Goal: Transaction & Acquisition: Purchase product/service

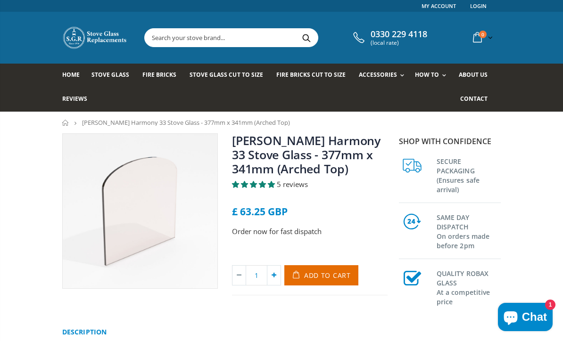
click at [276, 273] on icon at bounding box center [273, 275] width 13 height 19
type input "2"
click at [322, 274] on span "Add to Cart" at bounding box center [327, 275] width 47 height 9
click at [302, 223] on div "Nestor Martin Harmony 33 Stove Glass - 377mm x 341mm (Arched Top) 5 reviews £ 6…" at bounding box center [309, 214] width 155 height 162
click at [484, 76] on span "About us" at bounding box center [472, 75] width 29 height 8
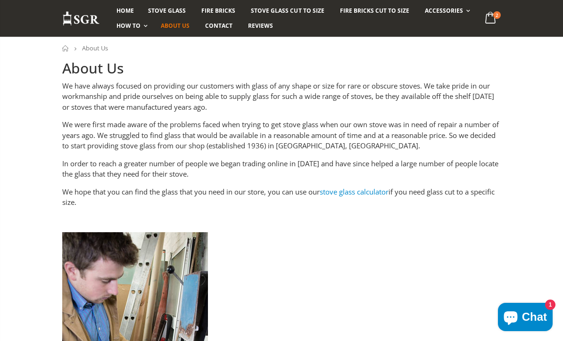
scroll to position [73, 0]
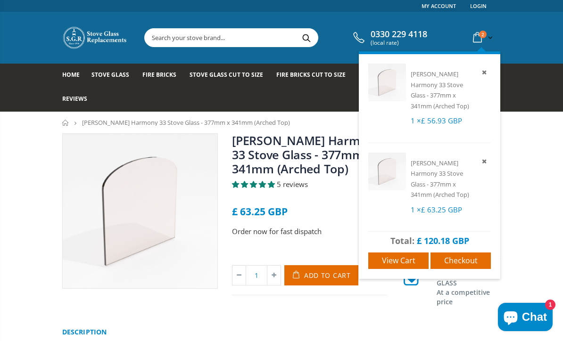
click at [485, 162] on icon at bounding box center [484, 161] width 8 height 8
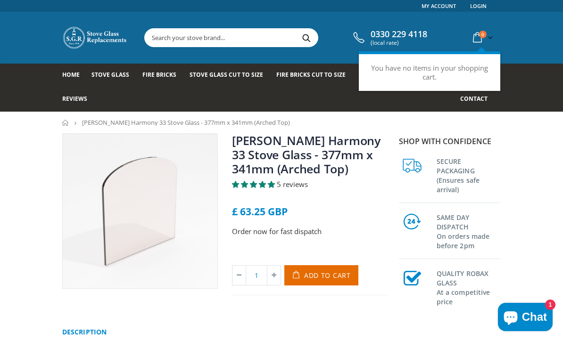
click at [275, 275] on icon at bounding box center [273, 275] width 13 height 19
type input "2"
click at [327, 275] on span "Add to Cart" at bounding box center [327, 275] width 47 height 9
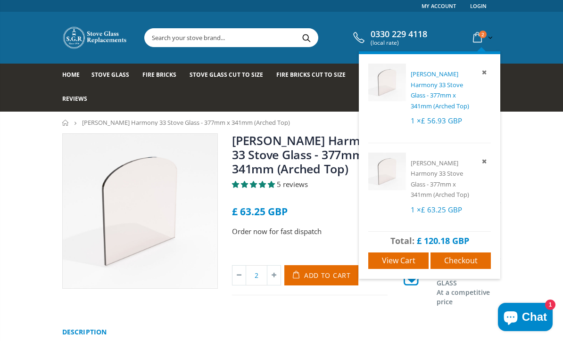
click at [444, 96] on span "[PERSON_NAME] Harmony 33 Stove Glass - 377mm x 341mm (Arched Top)" at bounding box center [439, 90] width 58 height 41
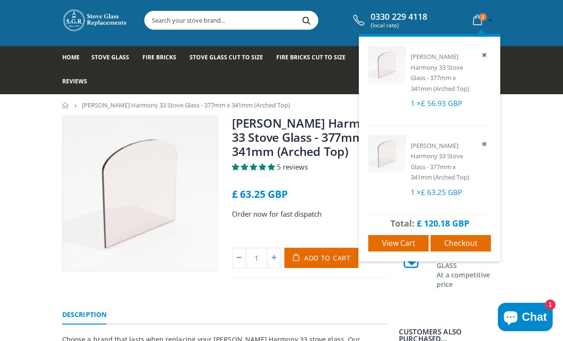
scroll to position [22, 0]
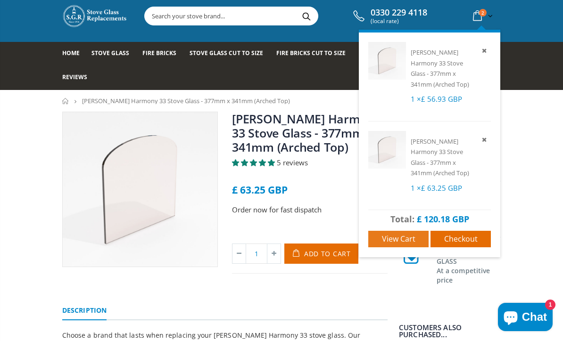
click at [406, 239] on span "View cart" at bounding box center [398, 239] width 33 height 10
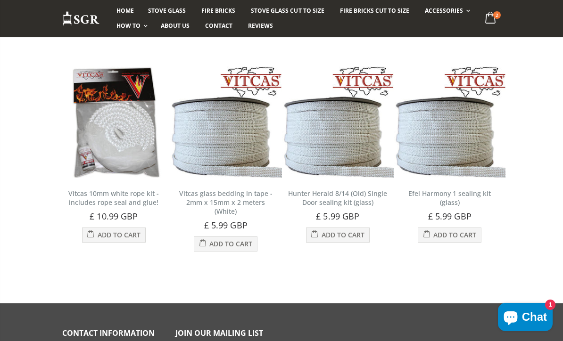
scroll to position [353, 0]
